Goal: Find specific page/section: Find specific page/section

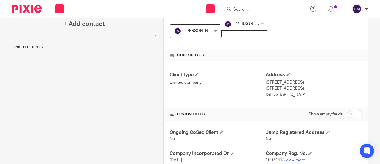
scroll to position [149, 0]
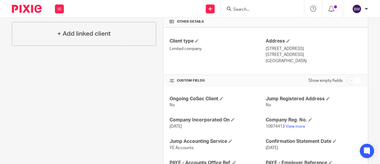
click at [241, 6] on form at bounding box center [264, 8] width 63 height 7
click at [242, 6] on form at bounding box center [264, 8] width 63 height 7
click at [250, 11] on input "Search" at bounding box center [260, 9] width 54 height 5
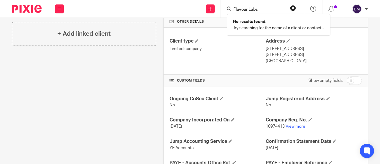
type input "Flavour Labs"
click button "submit" at bounding box center [0, 0] width 0 height 0
drag, startPoint x: 293, startPoint y: 6, endPoint x: 278, endPoint y: 1, distance: 15.6
click at [288, 5] on form "Flavour Labs" at bounding box center [264, 8] width 63 height 7
click at [295, 6] on button "reset" at bounding box center [293, 8] width 6 height 6
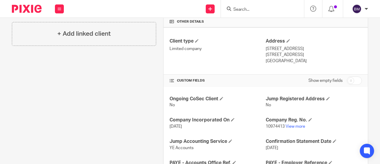
paste input "Flavour Labs Ltd"
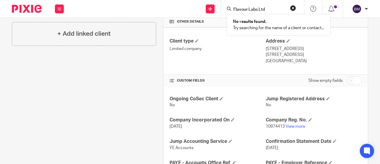
type input "Flavour Labs Ltd"
click button "submit" at bounding box center [0, 0] width 0 height 0
click at [271, 6] on form "Flavour Labs Ltd" at bounding box center [264, 8] width 63 height 7
